Goal: Task Accomplishment & Management: Use online tool/utility

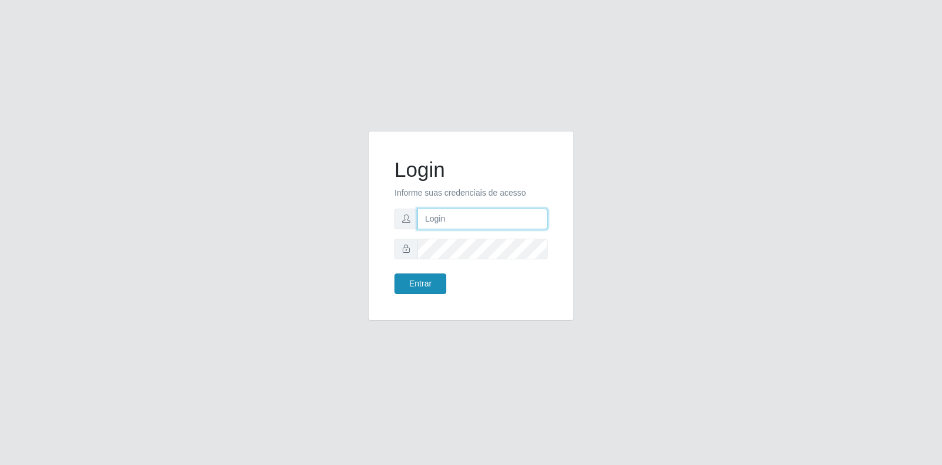
type input "[EMAIL_ADDRESS][DOMAIN_NAME]"
click at [434, 284] on button "Entrar" at bounding box center [421, 283] width 52 height 21
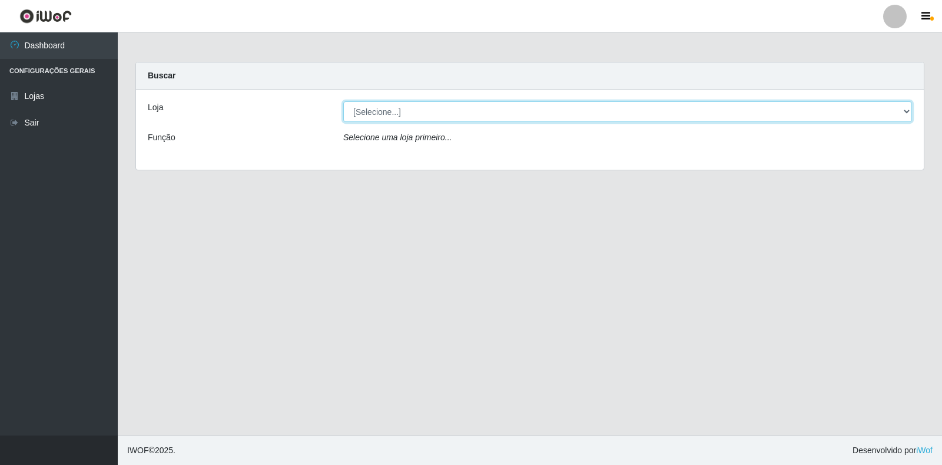
click at [498, 120] on select "[Selecione...] Atacado Vem - Loja 30 Laranjeiras Velha" at bounding box center [627, 111] width 569 height 21
select select "495"
click at [343, 101] on select "[Selecione...] Atacado Vem - Loja 30 Laranjeiras Velha" at bounding box center [627, 111] width 569 height 21
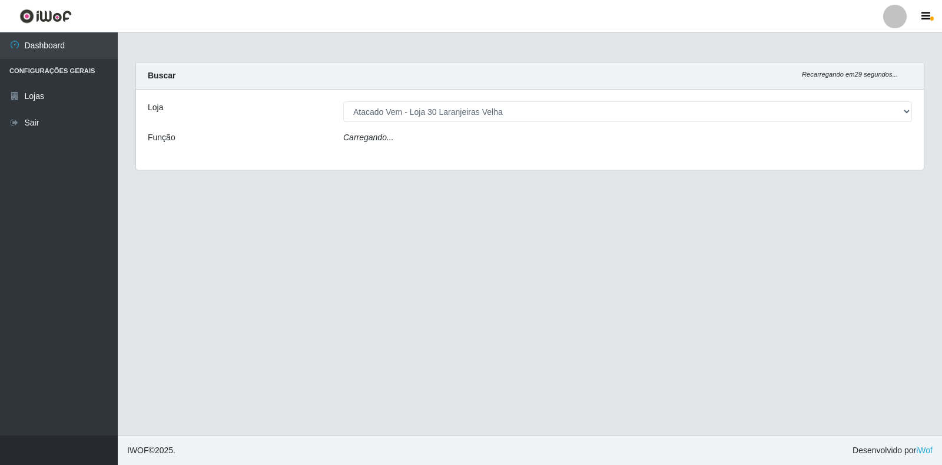
click at [397, 138] on div "Carregando..." at bounding box center [628, 139] width 587 height 17
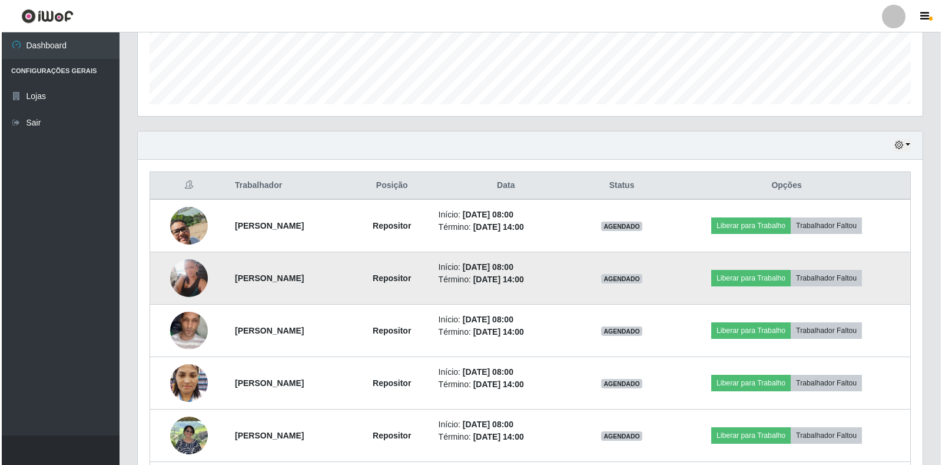
scroll to position [337, 0]
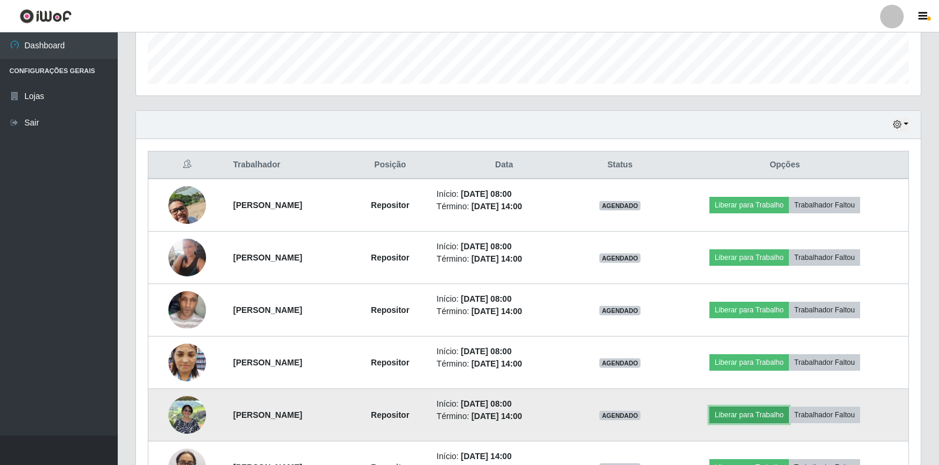
click at [764, 417] on button "Liberar para Trabalho" at bounding box center [750, 414] width 80 height 16
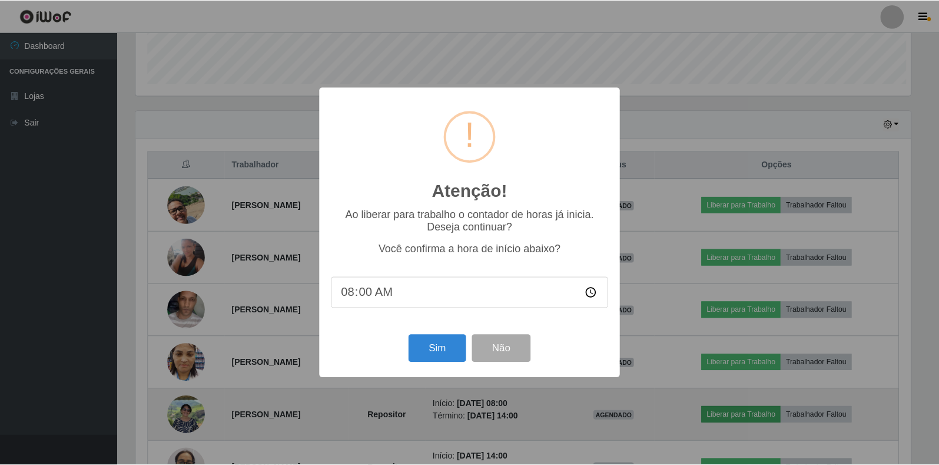
scroll to position [244, 778]
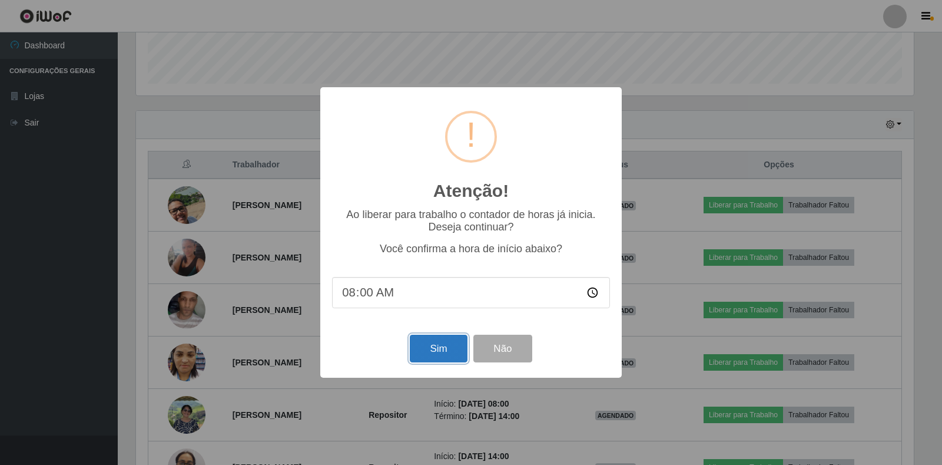
click at [442, 350] on button "Sim" at bounding box center [438, 349] width 57 height 28
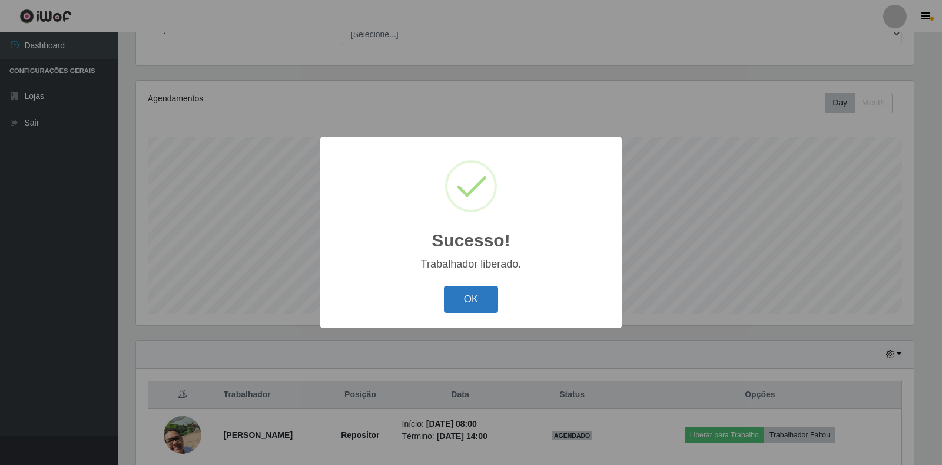
click at [465, 296] on button "OK" at bounding box center [471, 300] width 55 height 28
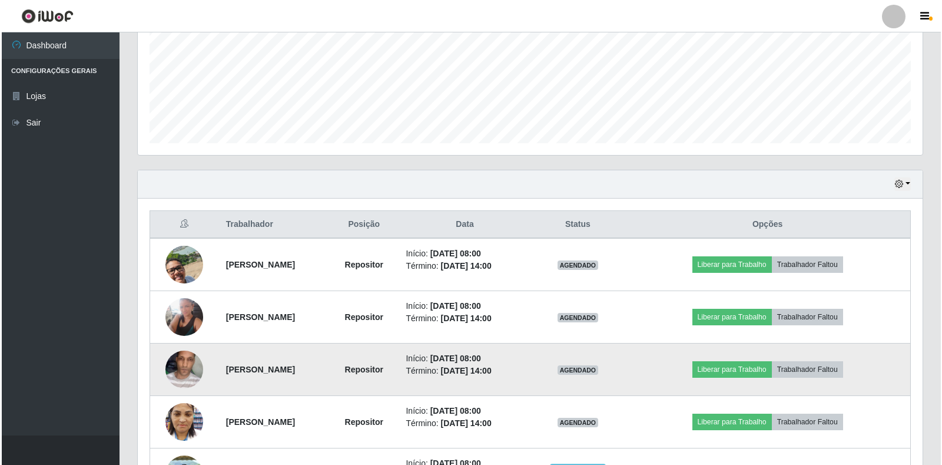
scroll to position [284, 0]
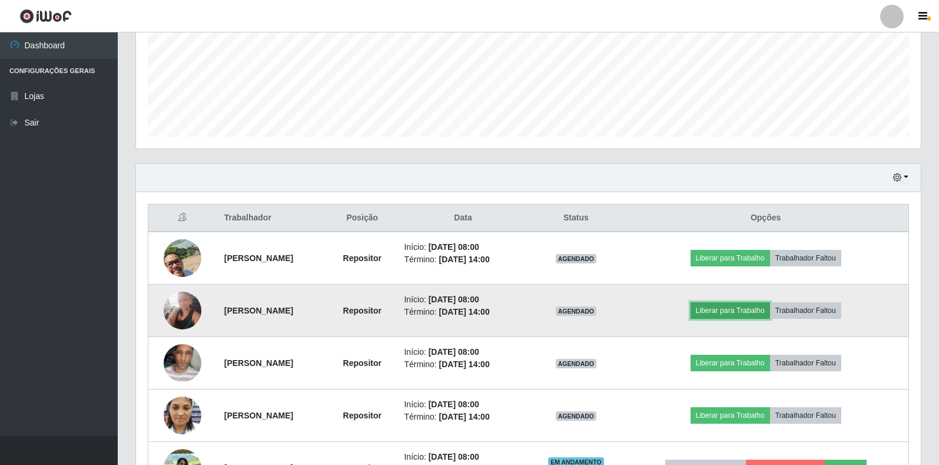
click at [754, 306] on button "Liberar para Trabalho" at bounding box center [731, 310] width 80 height 16
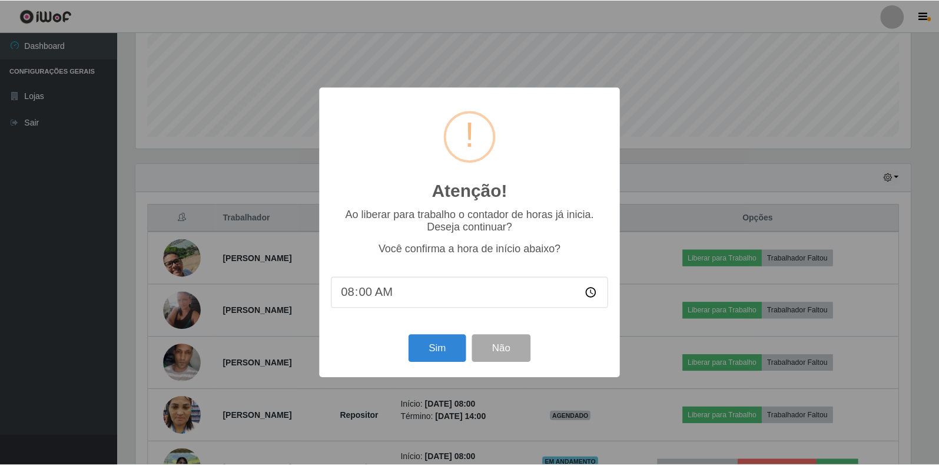
scroll to position [244, 778]
click at [454, 346] on button "Sim" at bounding box center [438, 349] width 57 height 28
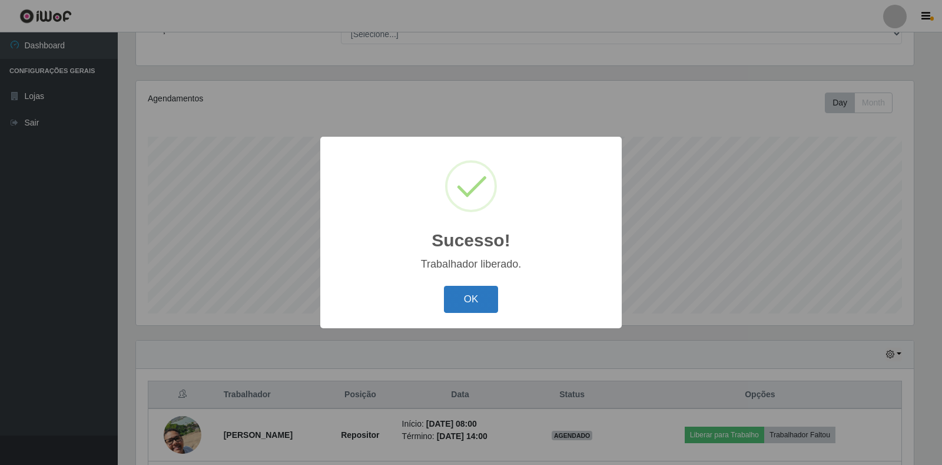
click at [472, 299] on button "OK" at bounding box center [471, 300] width 55 height 28
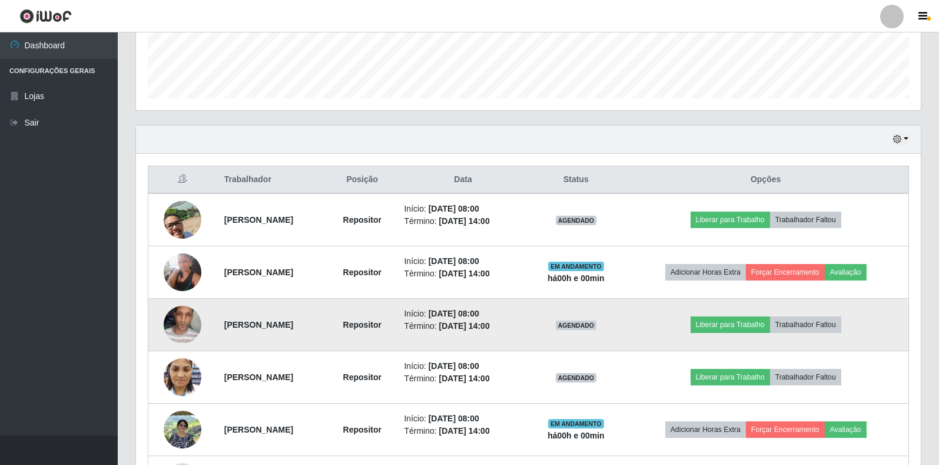
scroll to position [343, 0]
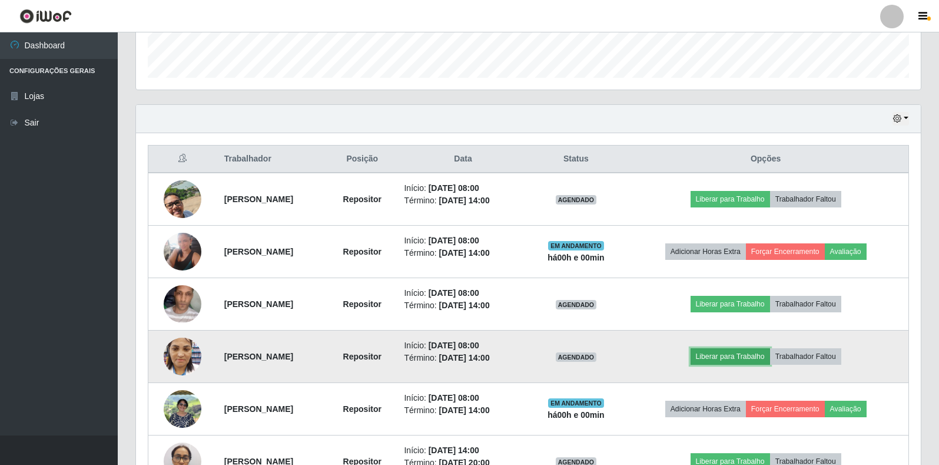
click at [726, 352] on button "Liberar para Trabalho" at bounding box center [731, 356] width 80 height 16
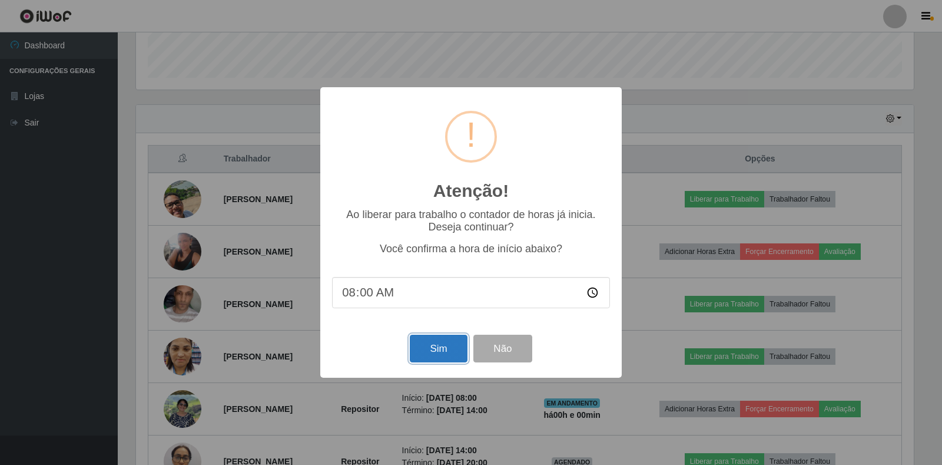
click at [446, 346] on button "Sim" at bounding box center [438, 349] width 57 height 28
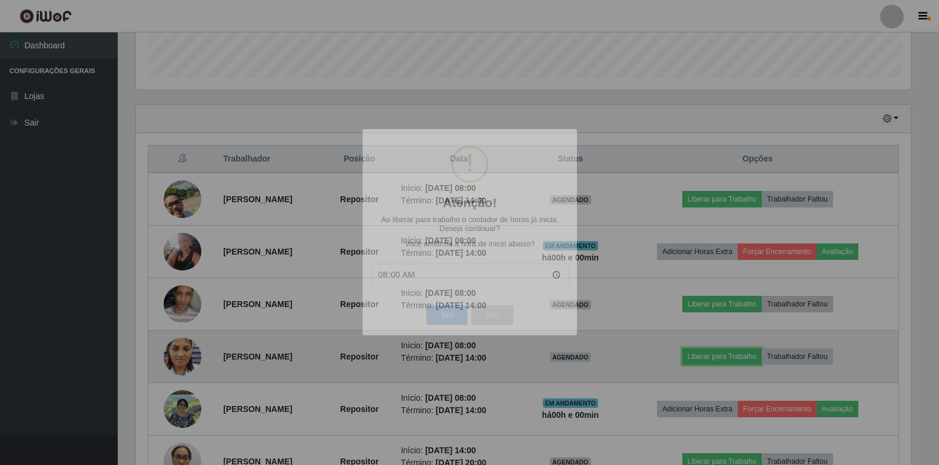
scroll to position [0, 0]
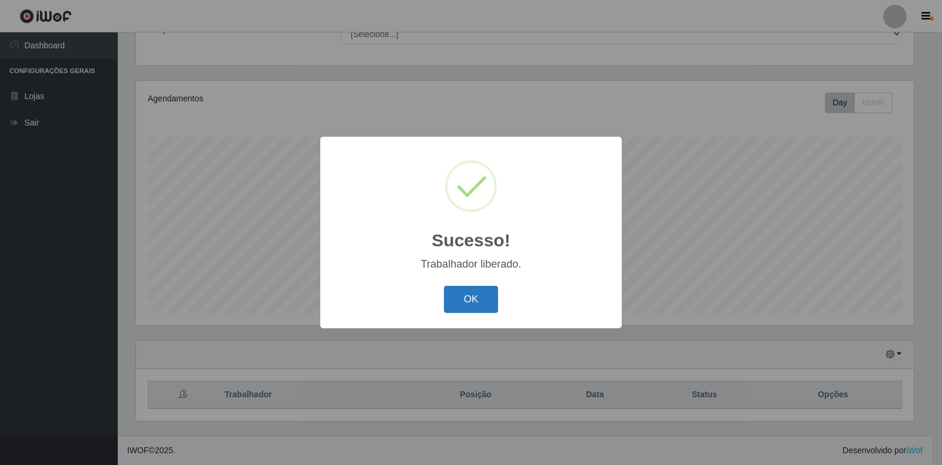
click at [472, 306] on button "OK" at bounding box center [471, 300] width 55 height 28
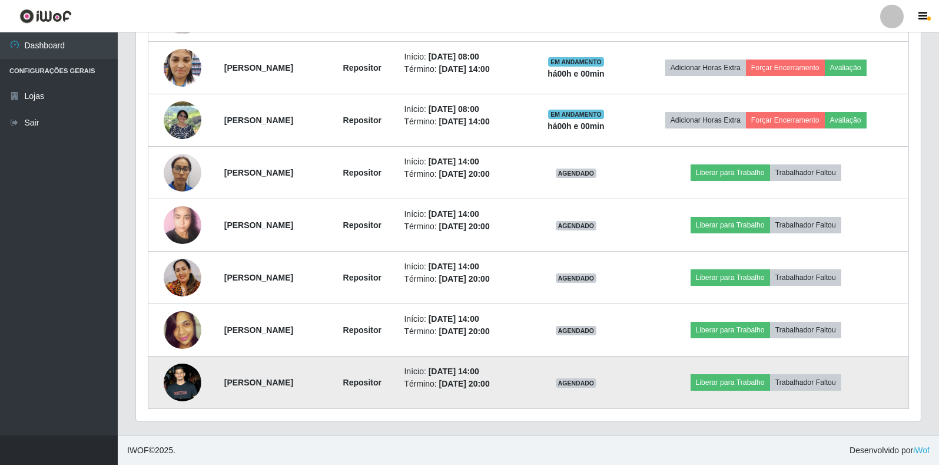
click at [186, 386] on img at bounding box center [183, 382] width 38 height 84
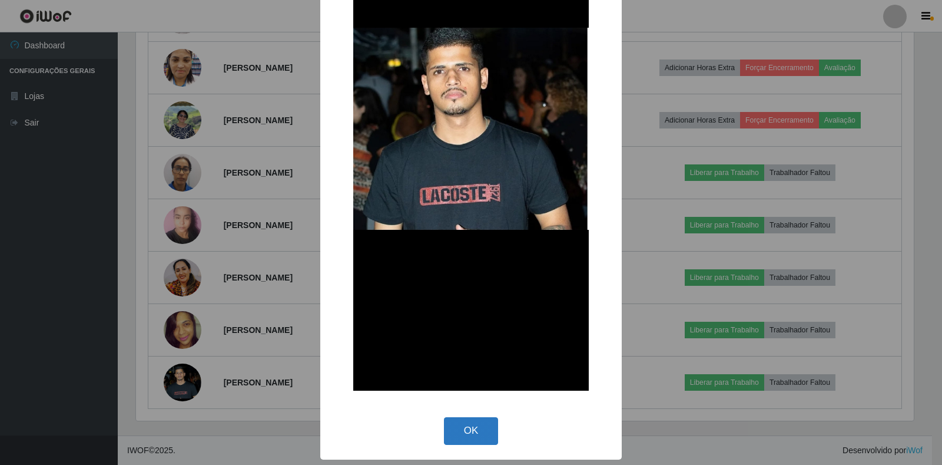
click at [477, 423] on button "OK" at bounding box center [471, 431] width 55 height 28
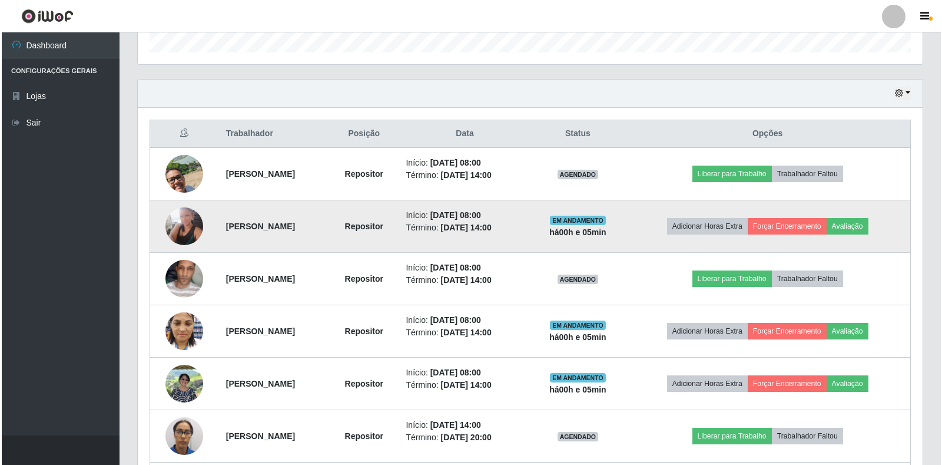
scroll to position [396, 0]
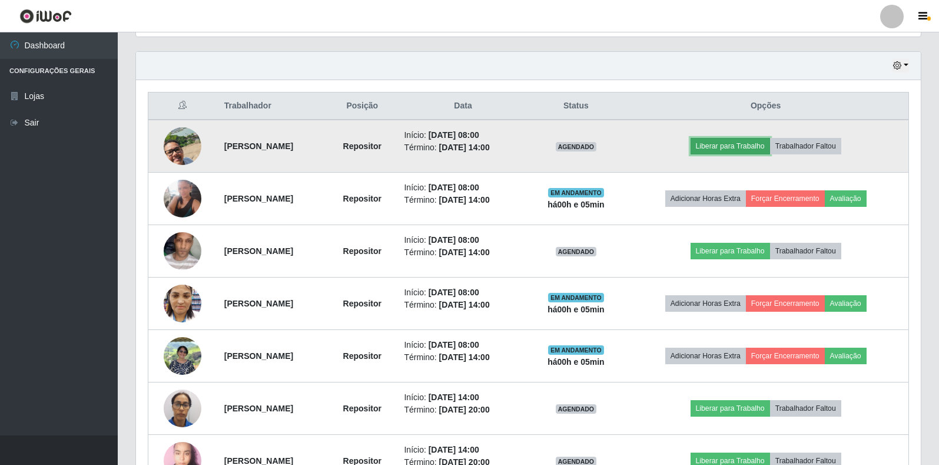
click at [762, 149] on button "Liberar para Trabalho" at bounding box center [731, 146] width 80 height 16
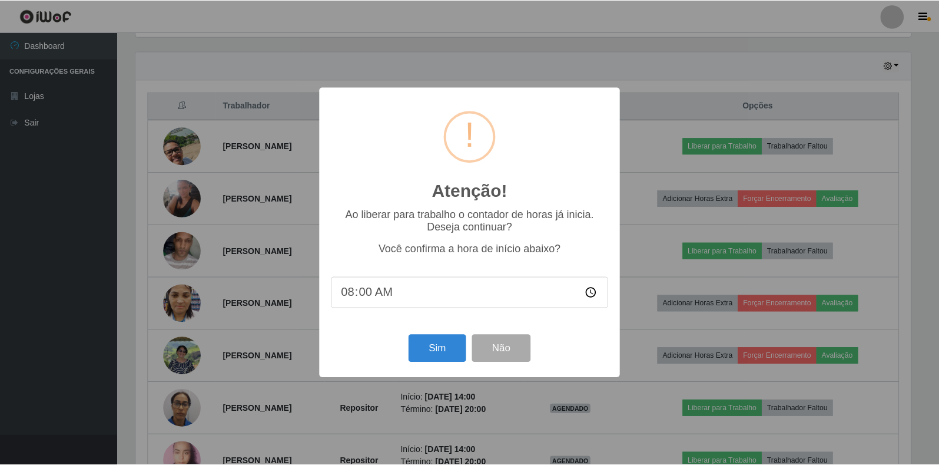
scroll to position [244, 778]
click at [451, 343] on button "Sim" at bounding box center [438, 349] width 57 height 28
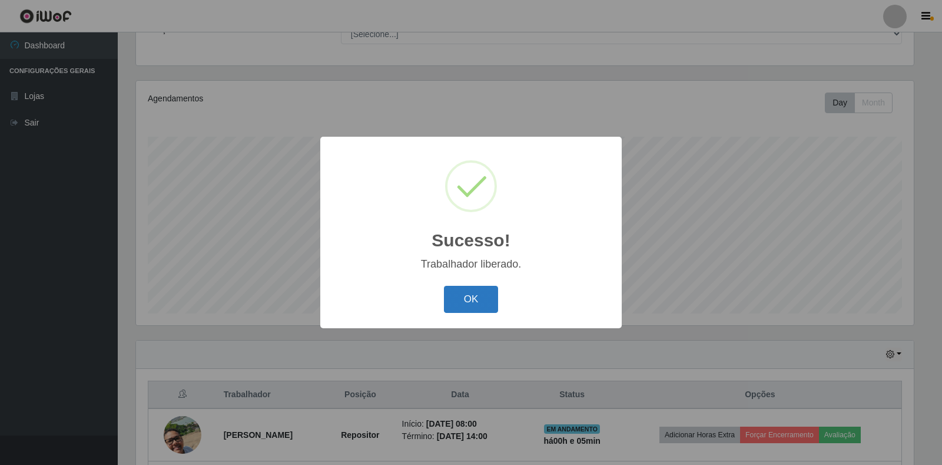
click at [468, 293] on button "OK" at bounding box center [471, 300] width 55 height 28
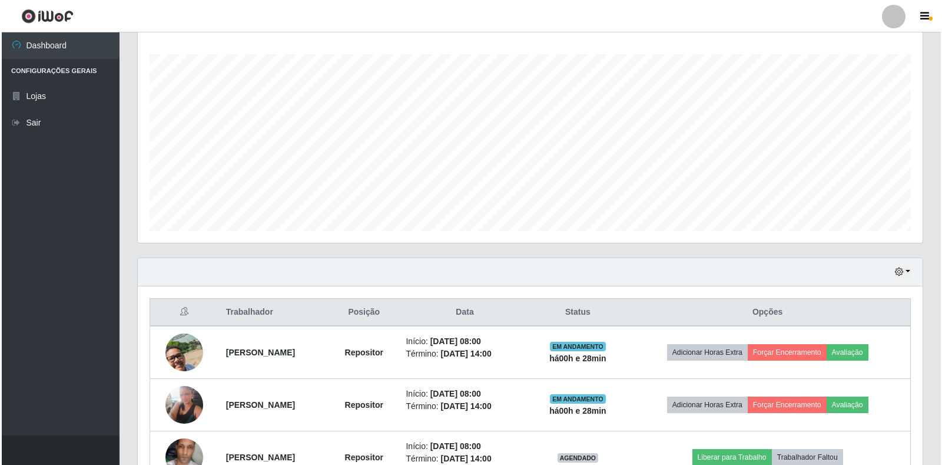
scroll to position [402, 0]
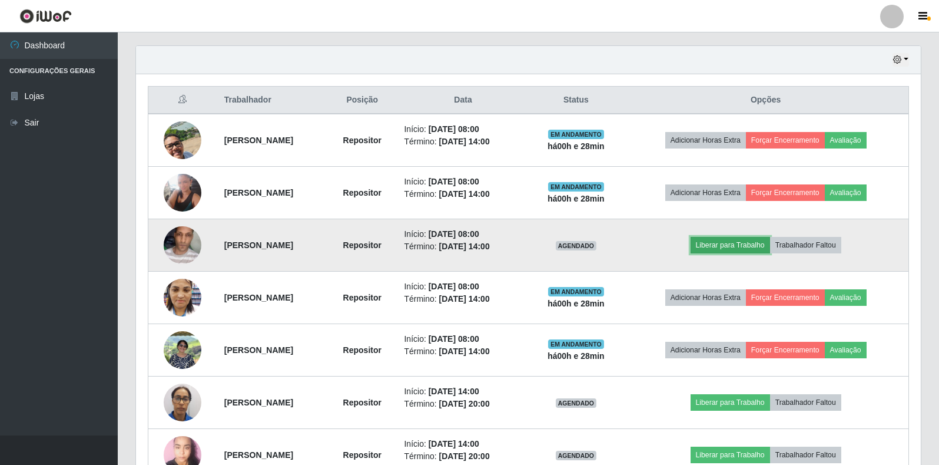
click at [742, 246] on button "Liberar para Trabalho" at bounding box center [731, 245] width 80 height 16
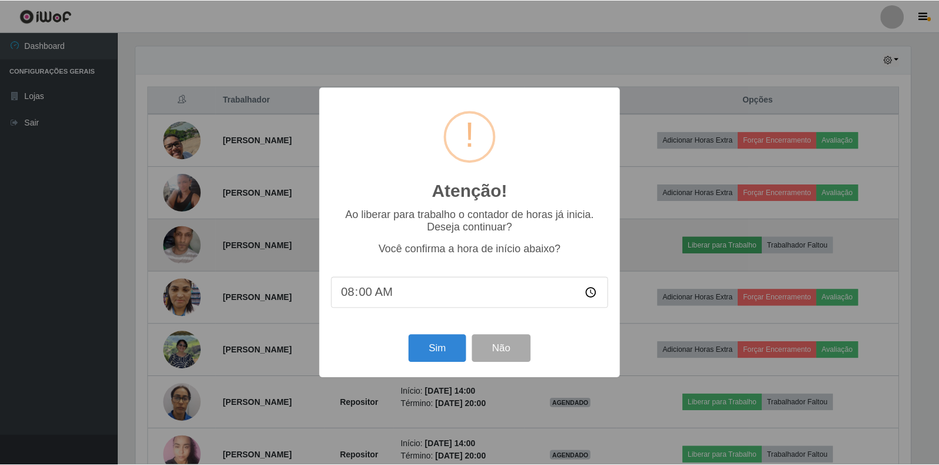
scroll to position [244, 778]
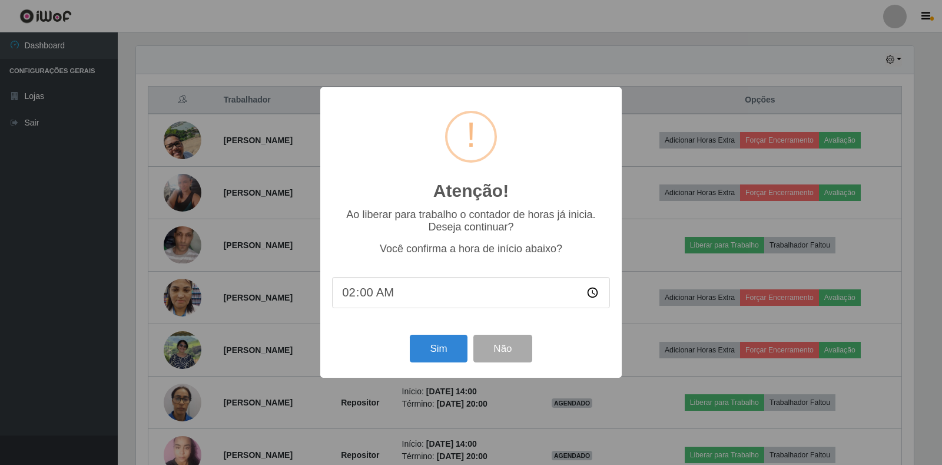
type input "23:00"
click at [349, 292] on input "time" at bounding box center [471, 292] width 278 height 31
type input "08:29"
click at [433, 349] on button "Sim" at bounding box center [438, 349] width 57 height 28
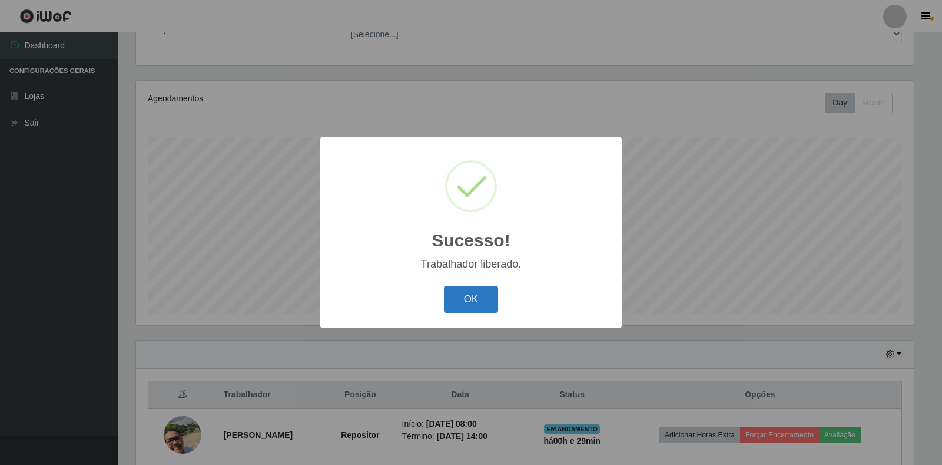
click at [471, 299] on button "OK" at bounding box center [471, 300] width 55 height 28
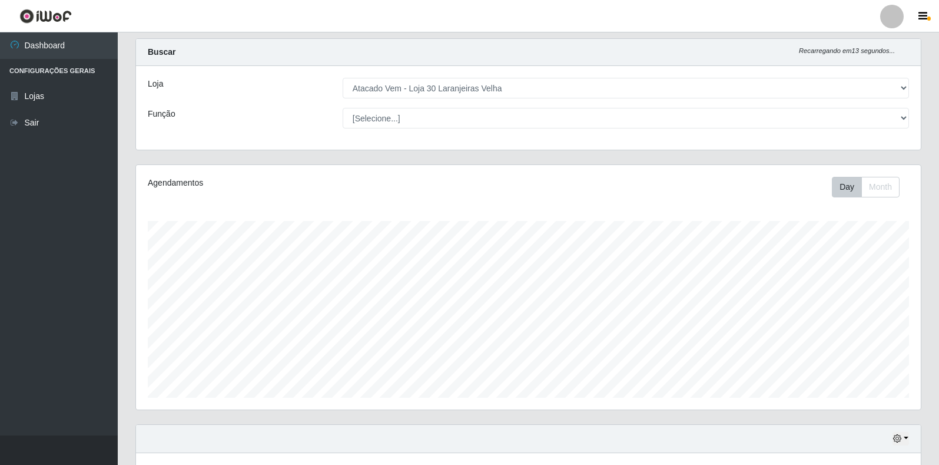
scroll to position [0, 0]
